Goal: Task Accomplishment & Management: Manage account settings

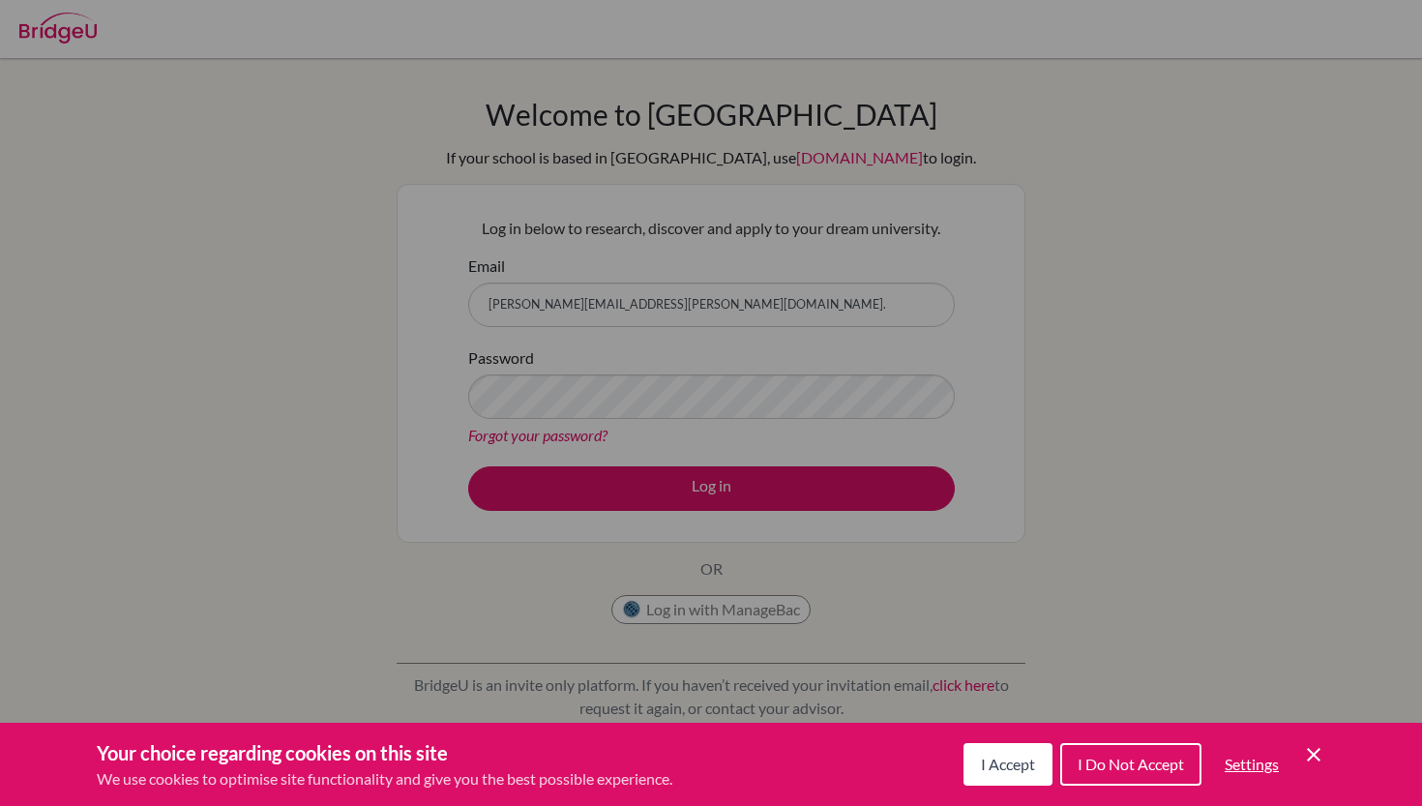
click at [662, 301] on div "Cookie Preferences" at bounding box center [711, 403] width 1422 height 806
click at [1021, 767] on span "I Accept" at bounding box center [1008, 764] width 54 height 18
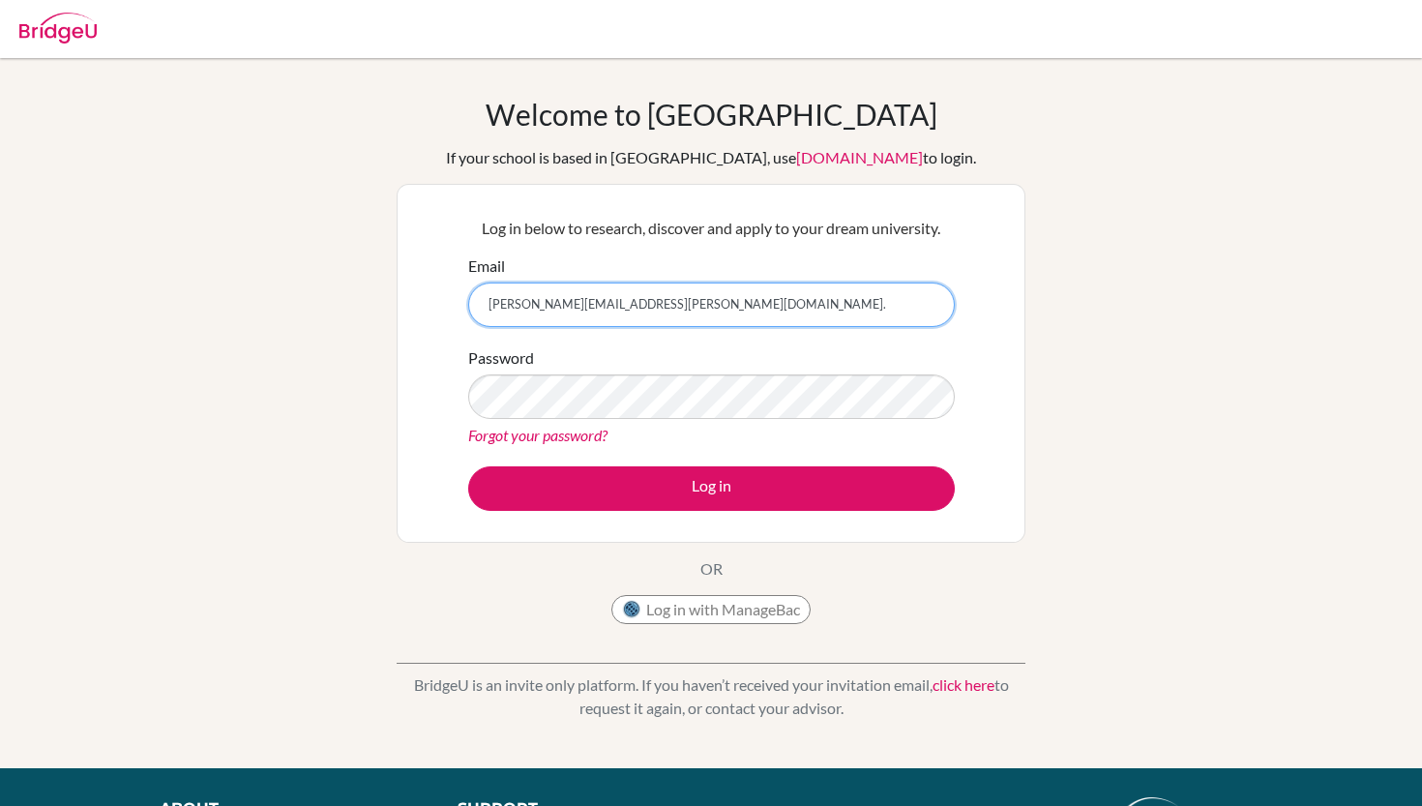
click at [649, 306] on input "wendy.chen@iis.kh." at bounding box center [711, 305] width 487 height 45
type input "[PERSON_NAME][EMAIL_ADDRESS][PERSON_NAME][DOMAIN_NAME]"
click at [659, 617] on button "Log in with ManageBac" at bounding box center [710, 609] width 199 height 29
click at [779, 608] on button "Log in with ManageBac" at bounding box center [710, 609] width 199 height 29
click at [584, 305] on input "[PERSON_NAME][EMAIL_ADDRESS][PERSON_NAME][DOMAIN_NAME]" at bounding box center [711, 305] width 487 height 45
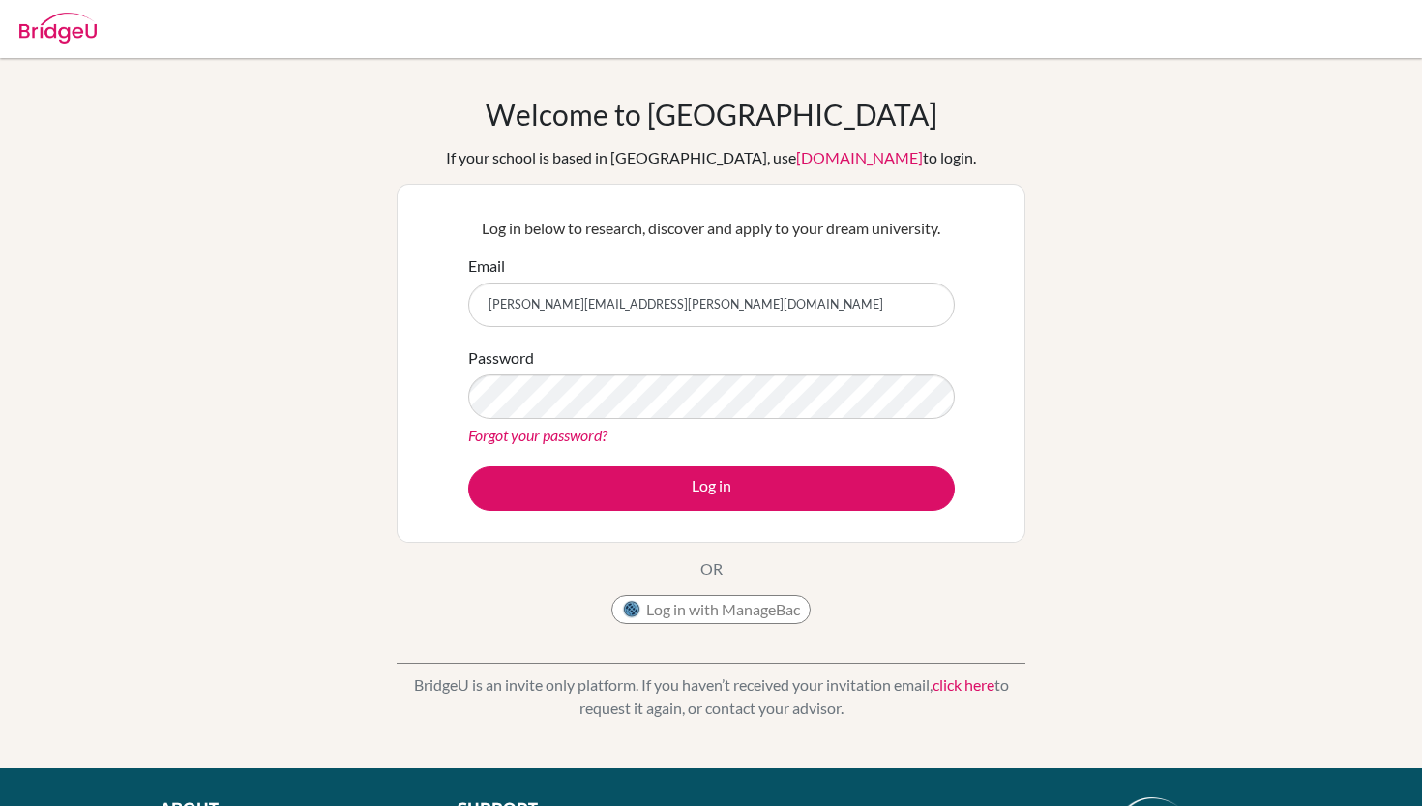
click at [584, 305] on input "[PERSON_NAME][EMAIL_ADDRESS][PERSON_NAME][DOMAIN_NAME]" at bounding box center [711, 305] width 487 height 45
type input "[PERSON_NAME][EMAIL_ADDRESS][PERSON_NAME][DOMAIN_NAME]"
click at [484, 430] on link "Forgot your password?" at bounding box center [537, 435] width 139 height 18
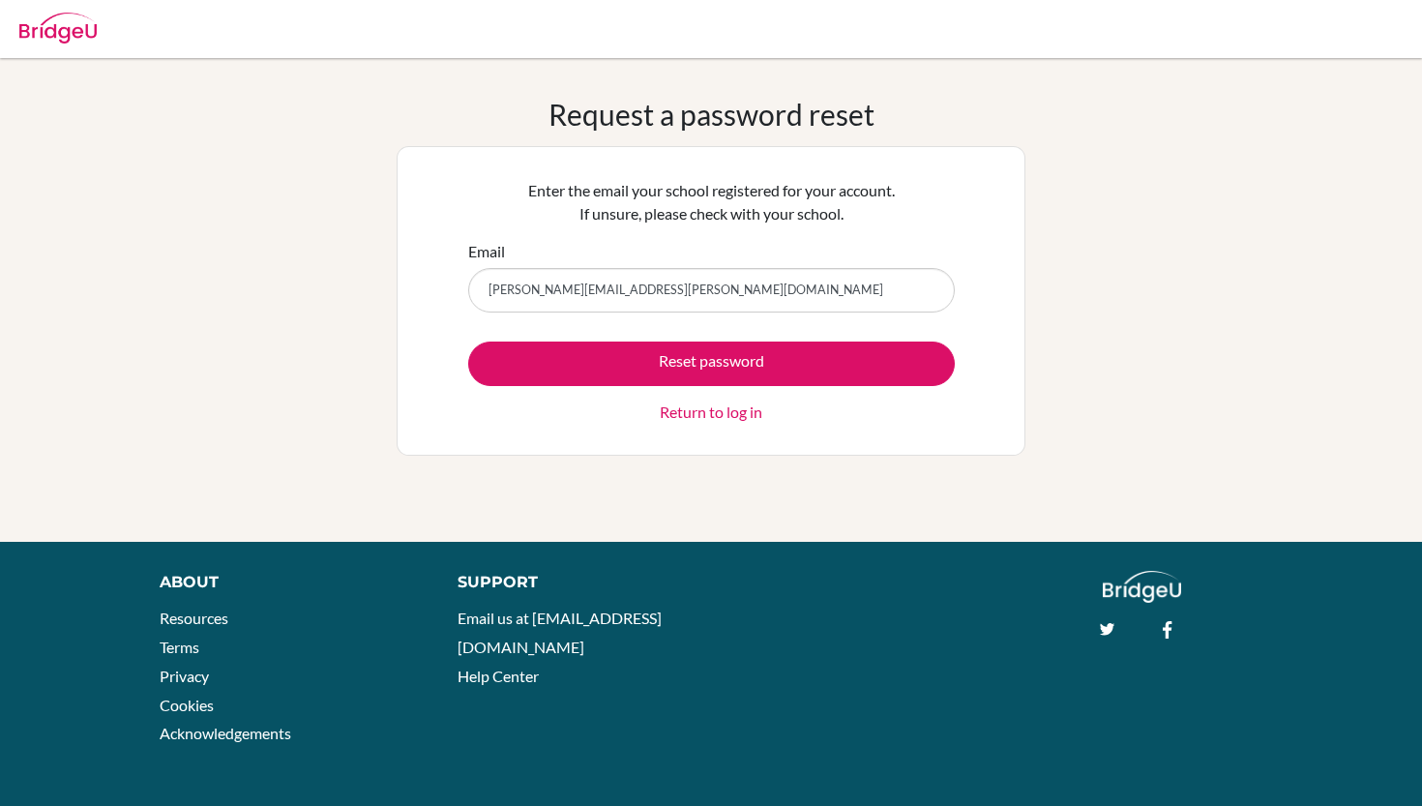
type input "[PERSON_NAME][EMAIL_ADDRESS][PERSON_NAME][DOMAIN_NAME]"
click at [468, 342] on button "Reset password" at bounding box center [711, 364] width 487 height 45
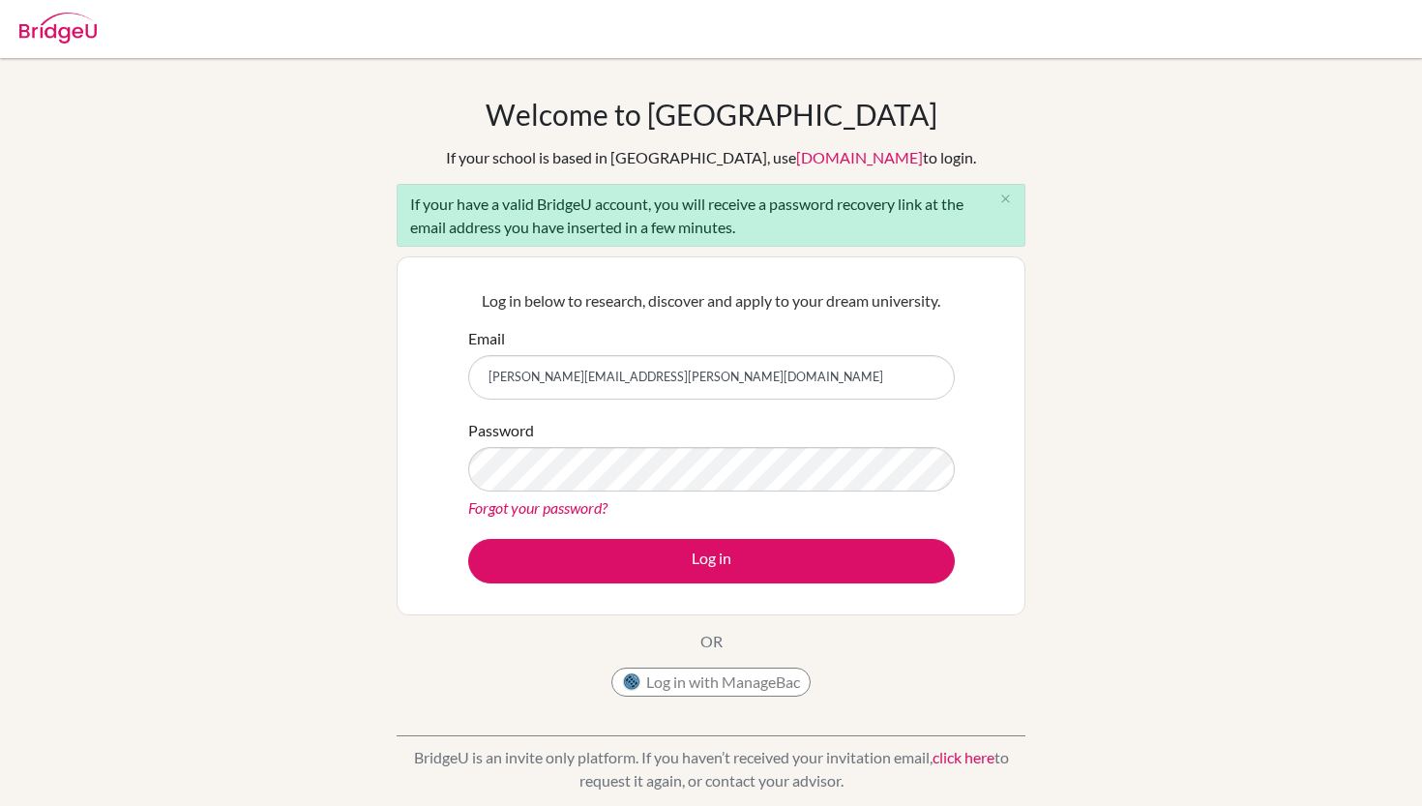
type input "[PERSON_NAME][EMAIL_ADDRESS][PERSON_NAME][DOMAIN_NAME]"
click at [468, 539] on button "Log in" at bounding box center [711, 561] width 487 height 45
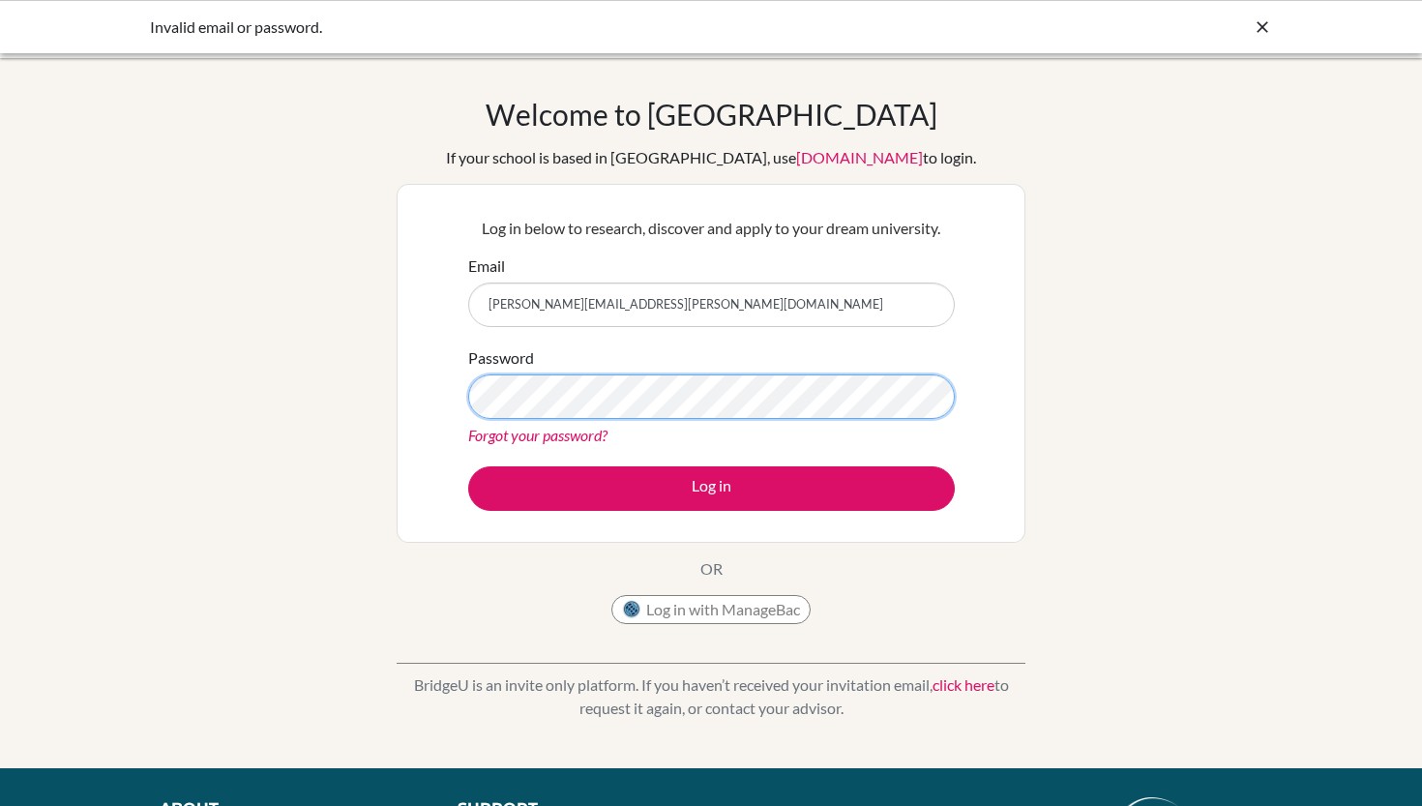
click at [468, 466] on button "Log in" at bounding box center [711, 488] width 487 height 45
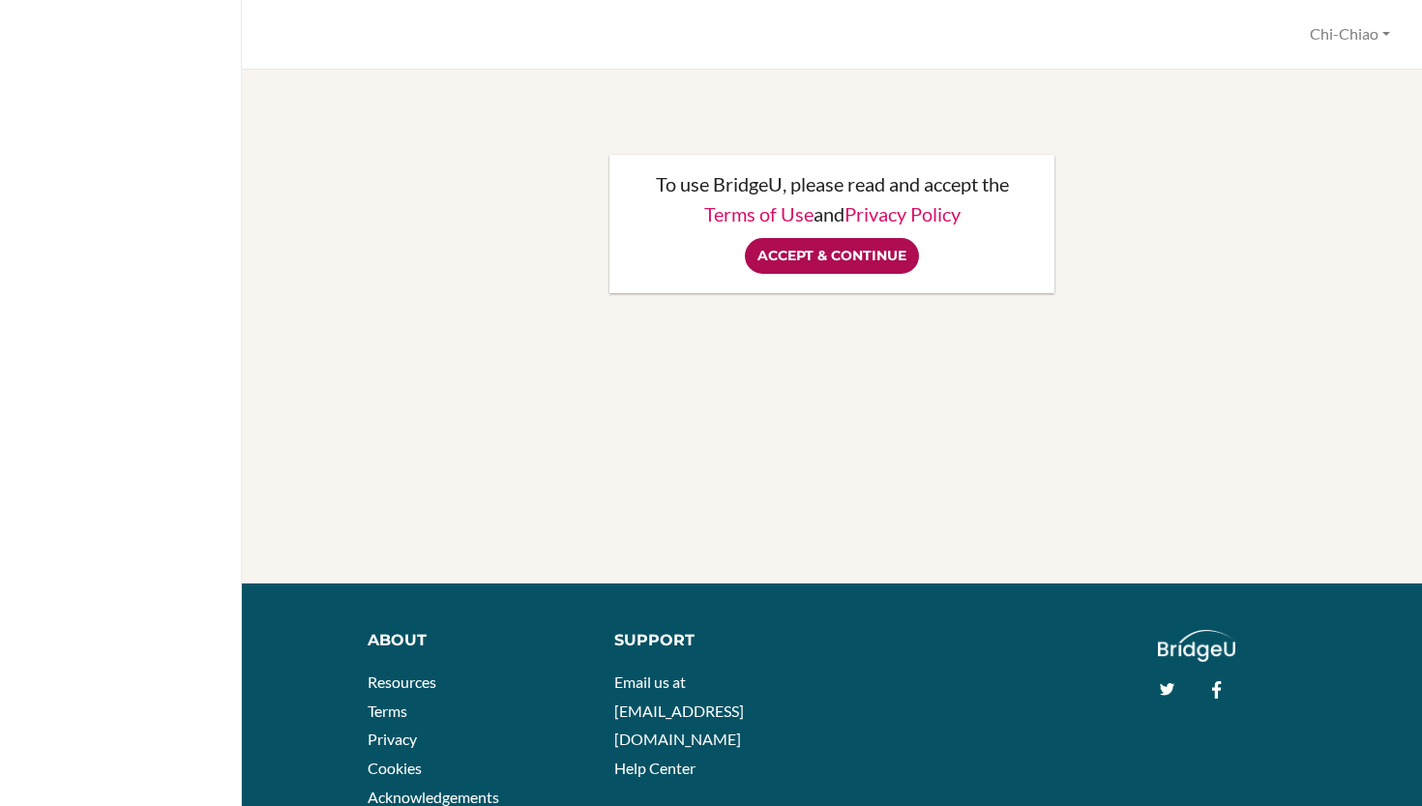
click at [877, 251] on input "Accept & Continue" at bounding box center [832, 256] width 174 height 36
